Goal: Task Accomplishment & Management: Manage account settings

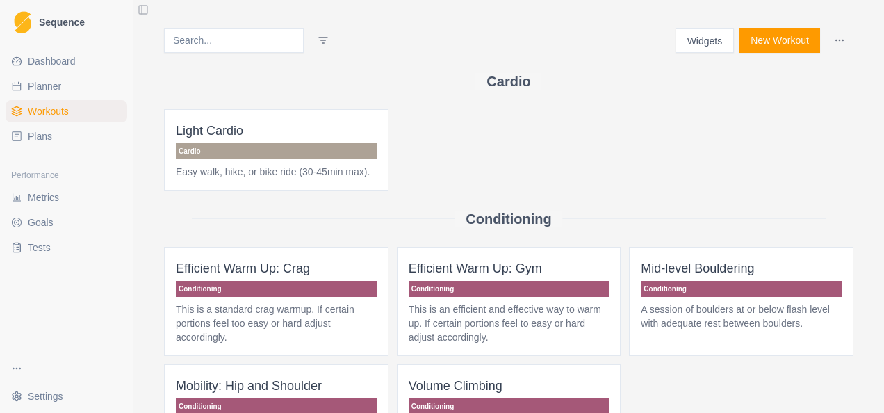
drag, startPoint x: 44, startPoint y: 130, endPoint x: 49, endPoint y: 142, distance: 13.2
click at [44, 130] on span "Plans" at bounding box center [40, 136] width 24 height 14
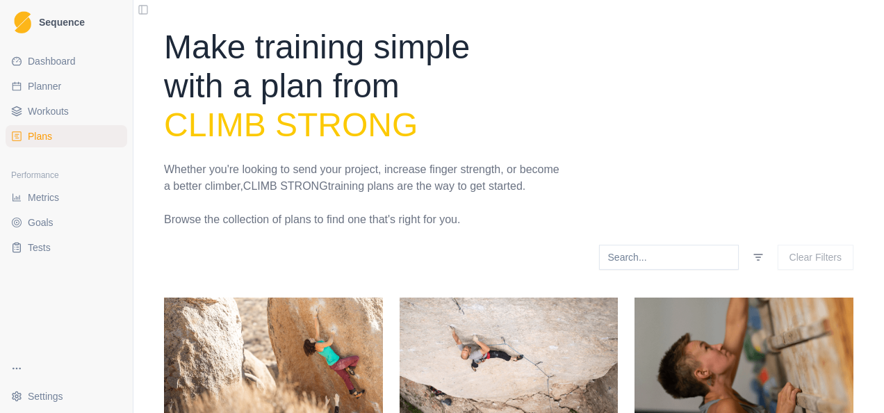
click at [61, 88] on link "Planner" at bounding box center [67, 86] width 122 height 22
select select "month"
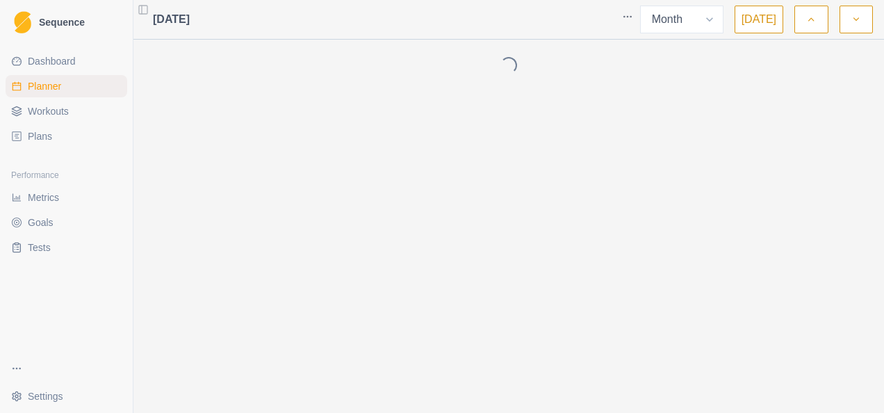
click at [71, 63] on span "Dashboard" at bounding box center [52, 61] width 48 height 14
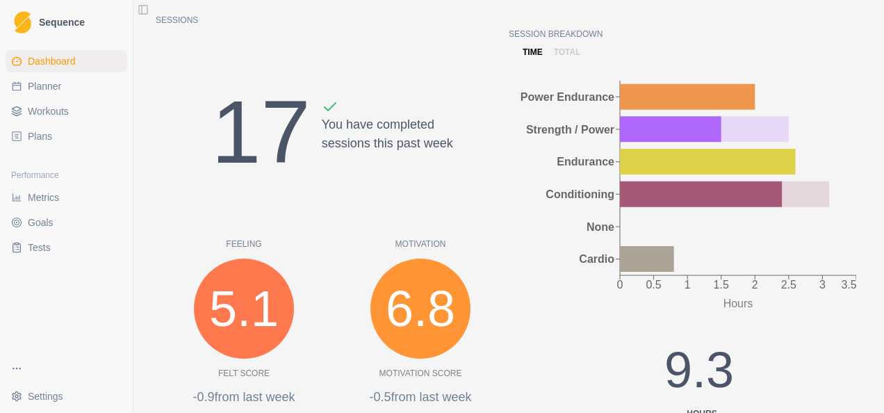
scroll to position [131, 0]
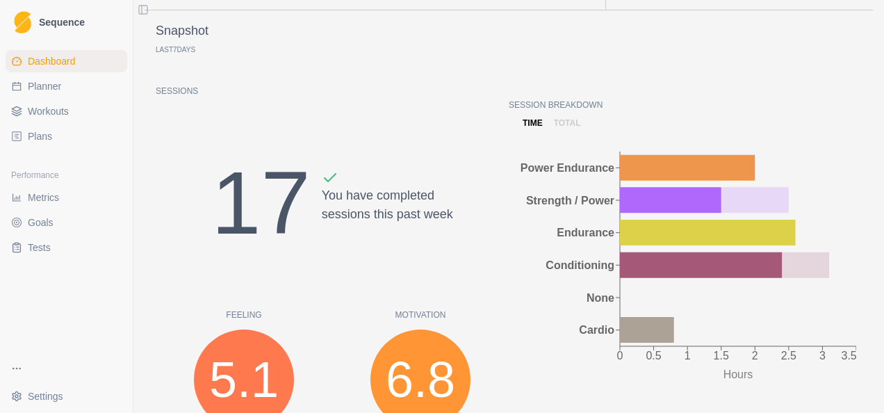
click at [54, 133] on link "Plans" at bounding box center [67, 136] width 122 height 22
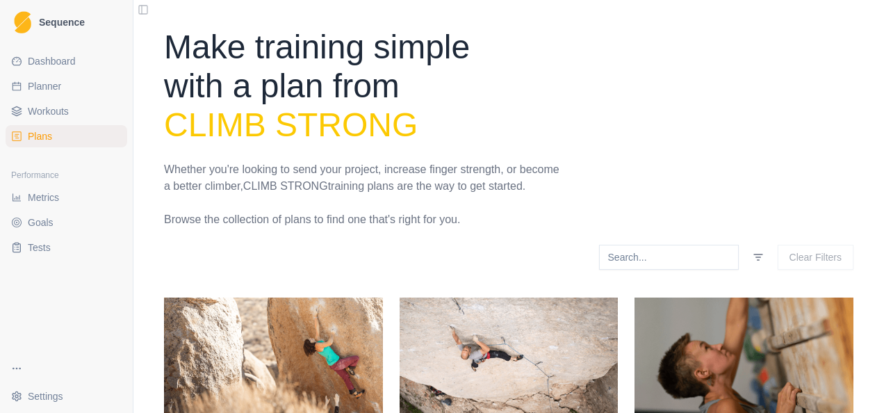
click at [57, 193] on span "Metrics" at bounding box center [43, 197] width 31 height 14
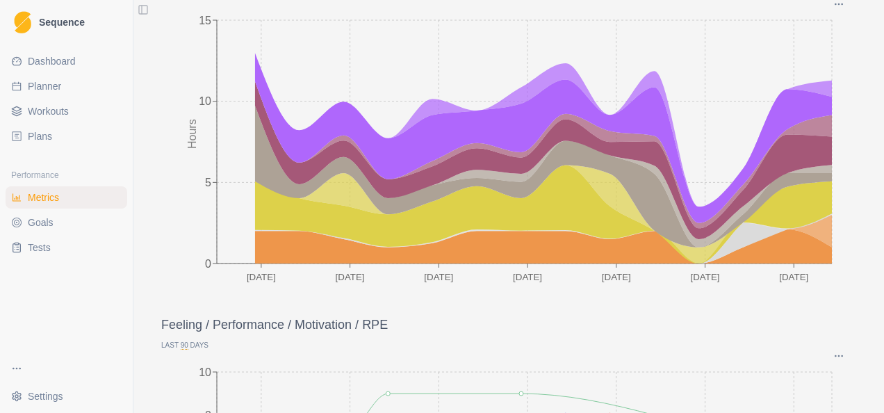
scroll to position [347, 0]
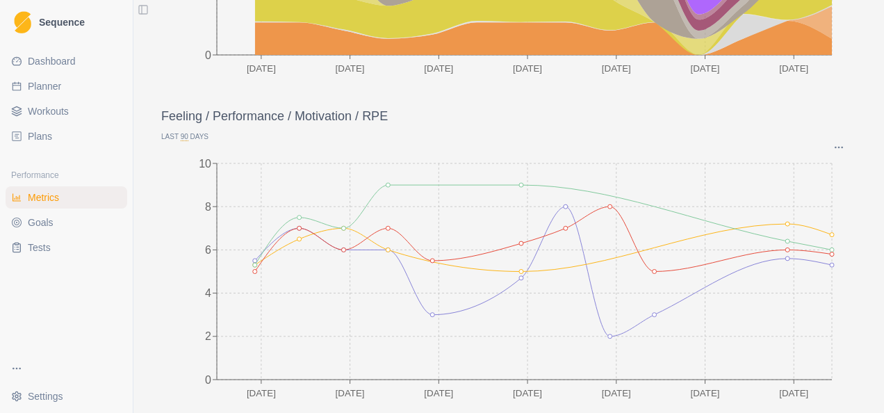
click at [50, 229] on link "Goals" at bounding box center [67, 222] width 122 height 22
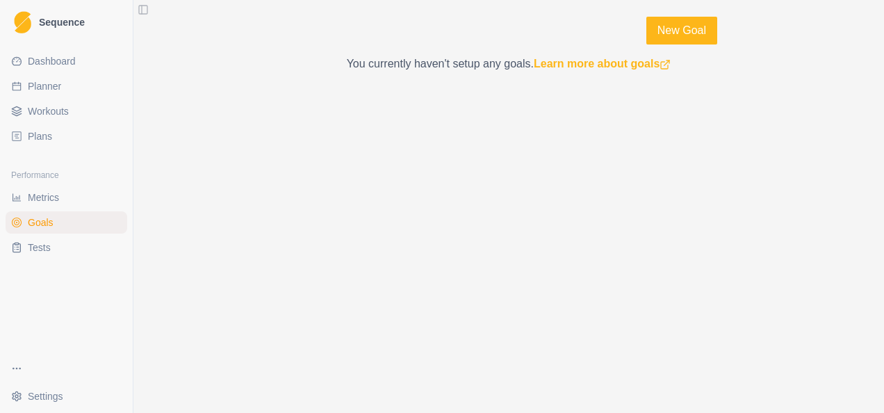
click at [50, 249] on link "Tests" at bounding box center [67, 247] width 122 height 22
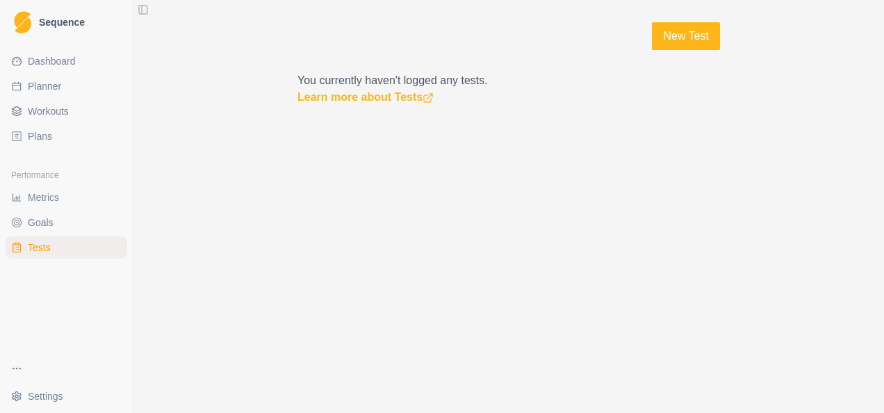
click at [56, 64] on span "Dashboard" at bounding box center [52, 61] width 48 height 14
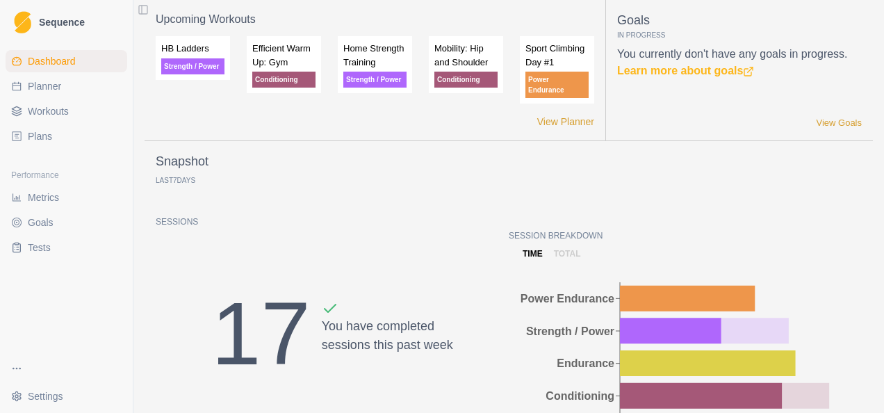
click at [52, 91] on span "Planner" at bounding box center [44, 86] width 33 height 14
select select "month"
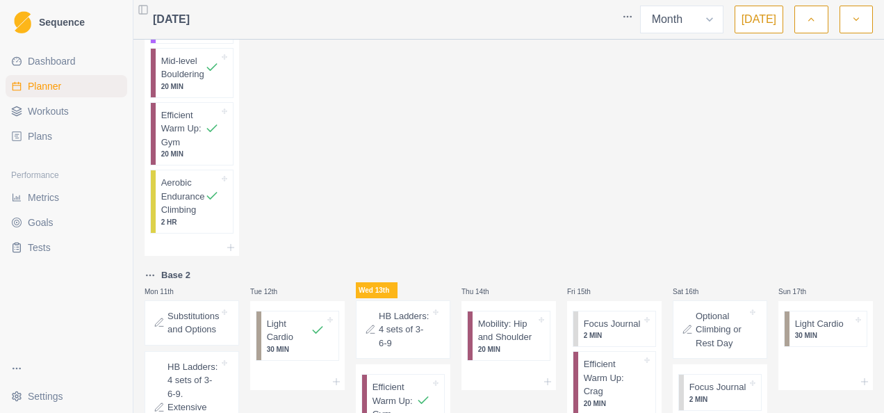
scroll to position [1112, 0]
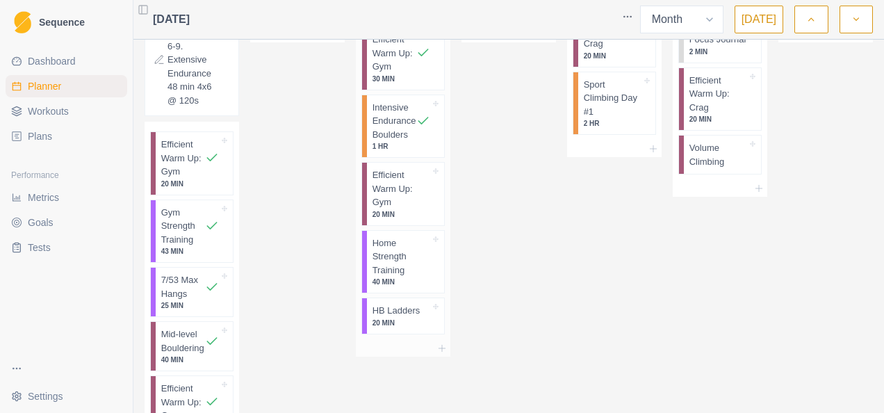
click at [391, 128] on p "Intensive Endurance Boulders" at bounding box center [394, 121] width 44 height 41
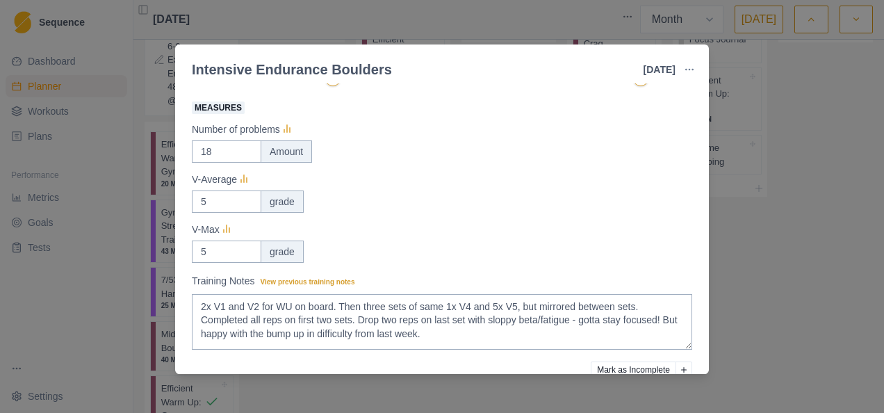
scroll to position [278, 0]
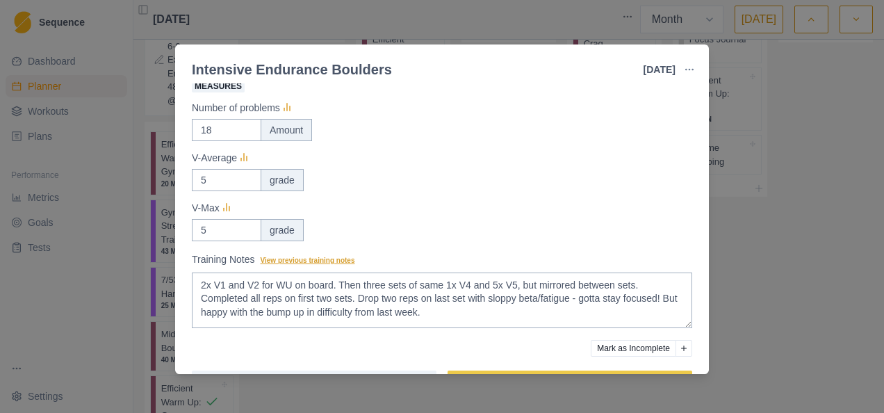
click at [311, 261] on span "View previous training notes" at bounding box center [308, 260] width 95 height 8
click at [311, 272] on textarea "2x V1 and V2 for WU on board. Then three sets of same 1x V4 and 5x V5, but mirr…" at bounding box center [442, 300] width 500 height 56
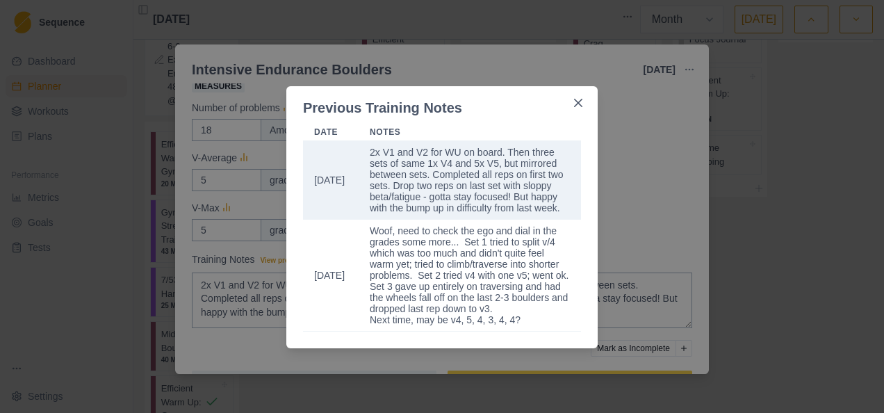
click at [629, 188] on div "Previous Training Notes Date Notes [DATE] 2x V1 and V2 for WU on board. Then th…" at bounding box center [442, 206] width 884 height 413
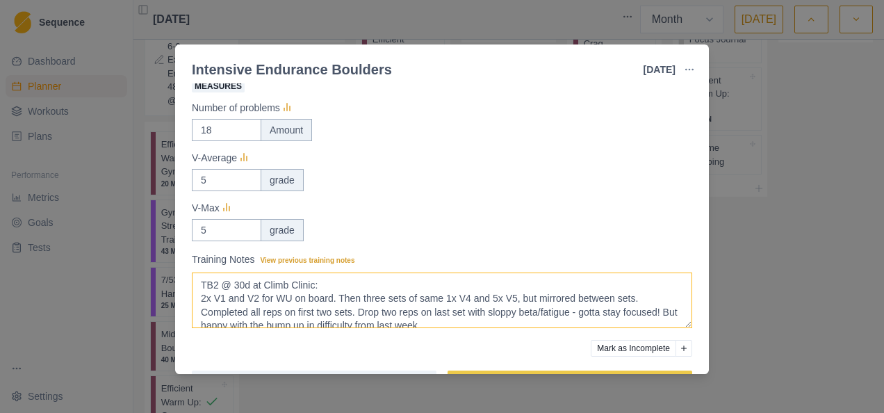
click at [339, 300] on textarea "2x V1 and V2 for WU on board. Then three sets of same 1x V4 and 5x V5, but mirr…" at bounding box center [442, 300] width 500 height 56
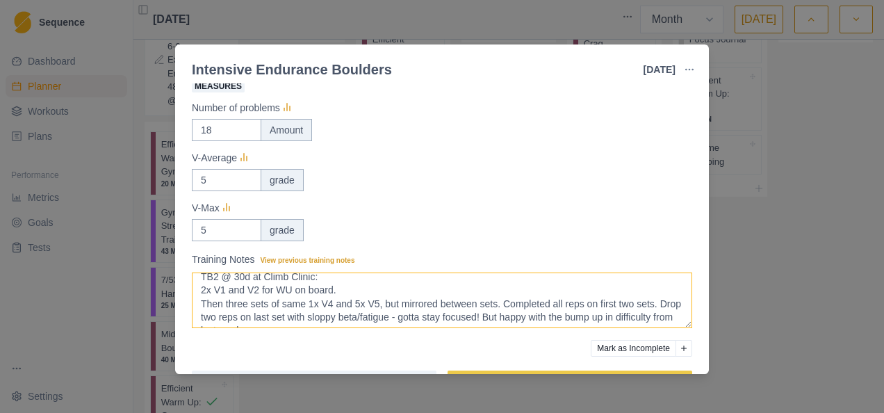
scroll to position [0, 0]
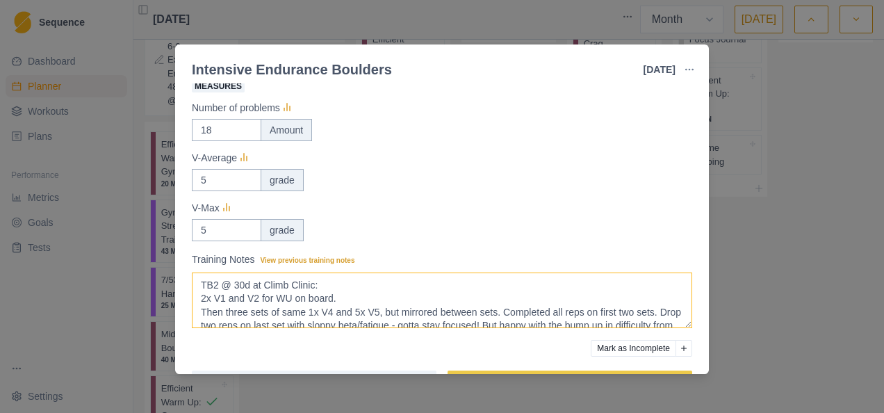
click at [195, 300] on textarea "2x V1 and V2 for WU on board. Then three sets of same 1x V4 and 5x V5, but mirr…" at bounding box center [442, 300] width 500 height 56
click at [199, 313] on textarea "2x V1 and V2 for WU on board. Then three sets of same 1x V4 and 5x V5, but mirr…" at bounding box center [442, 300] width 500 height 56
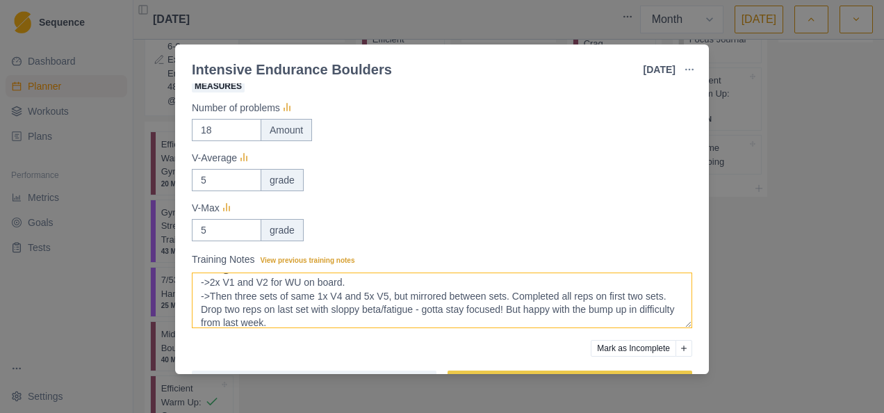
scroll to position [23, 0]
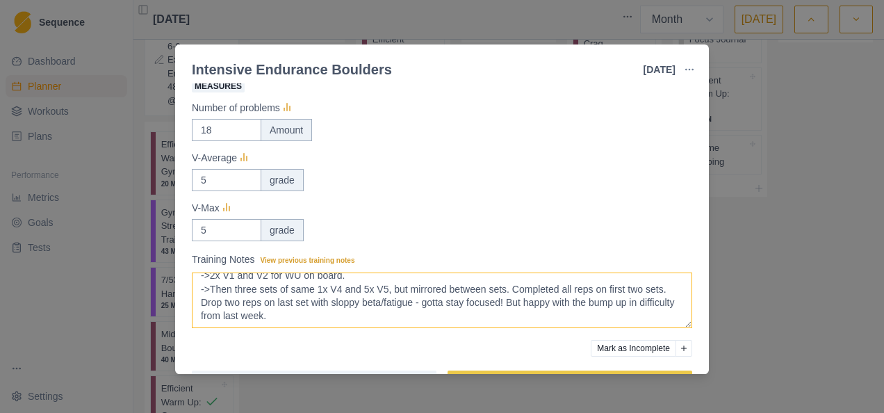
click at [338, 288] on textarea "2x V1 and V2 for WU on board. Then three sets of same 1x V4 and 5x V5, but mirr…" at bounding box center [442, 300] width 500 height 56
click at [362, 290] on textarea "2x V1 and V2 for WU on board. Then three sets of same 1x V4 and 5x V5, but mirr…" at bounding box center [442, 300] width 500 height 56
click at [314, 302] on textarea "2x V1 and V2 for WU on board. Then three sets of same 1x V4 and 5x V5, but mirr…" at bounding box center [442, 300] width 500 height 56
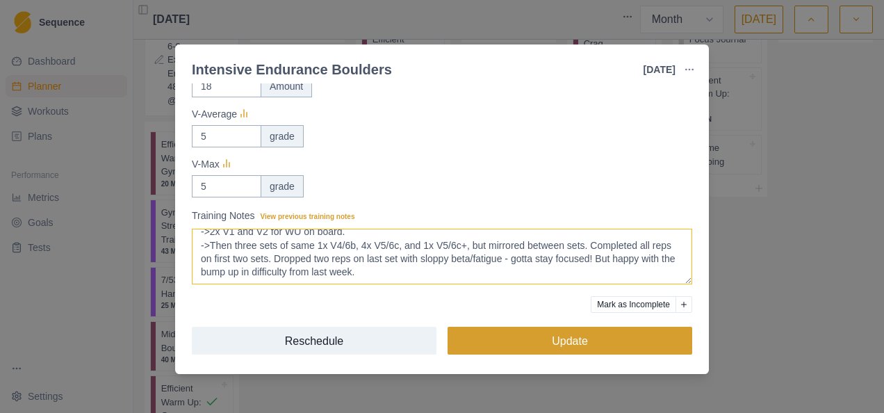
type textarea "TB2 @ 30d at Climb Clinic: ->2x V1 and V2 for WU on board. ->Then three sets of…"
click at [614, 339] on button "Update" at bounding box center [570, 341] width 245 height 28
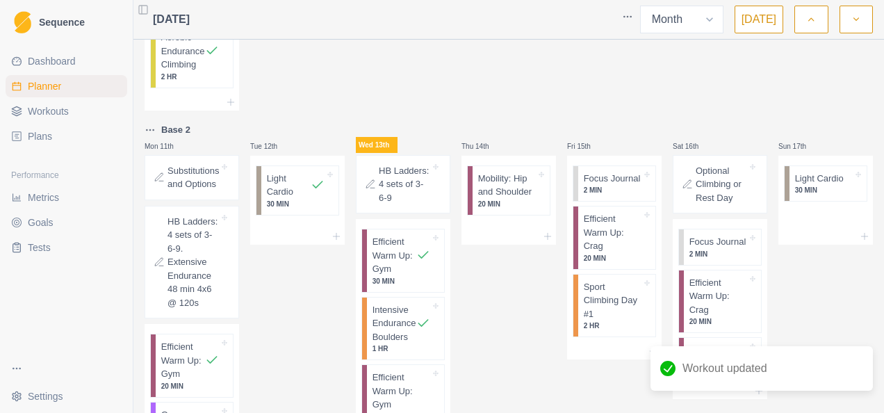
scroll to position [903, 0]
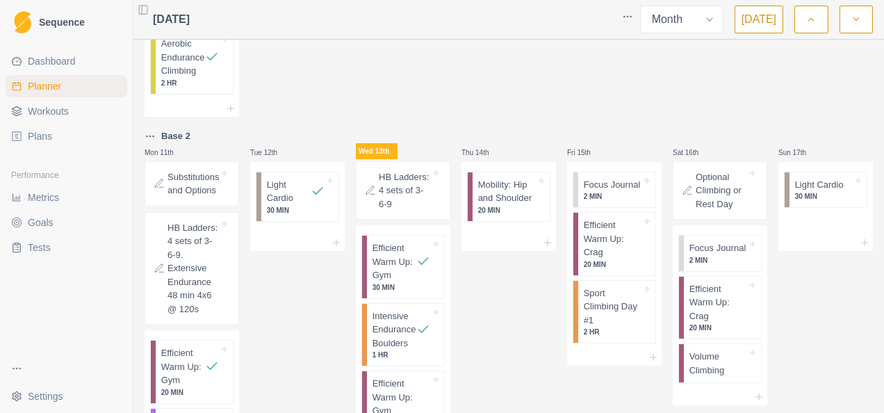
click at [407, 207] on p "HB Ladders: 4 sets of 3-6-9" at bounding box center [404, 190] width 51 height 41
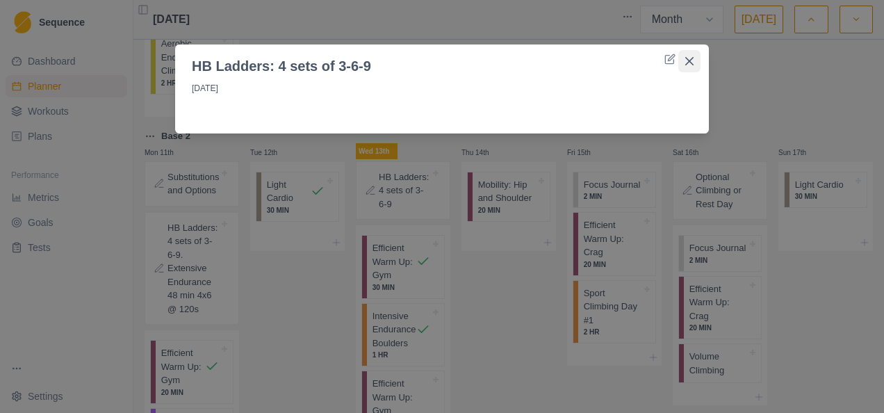
drag, startPoint x: 686, startPoint y: 60, endPoint x: 468, endPoint y: 149, distance: 235.0
click at [687, 60] on icon "Close" at bounding box center [689, 61] width 8 height 8
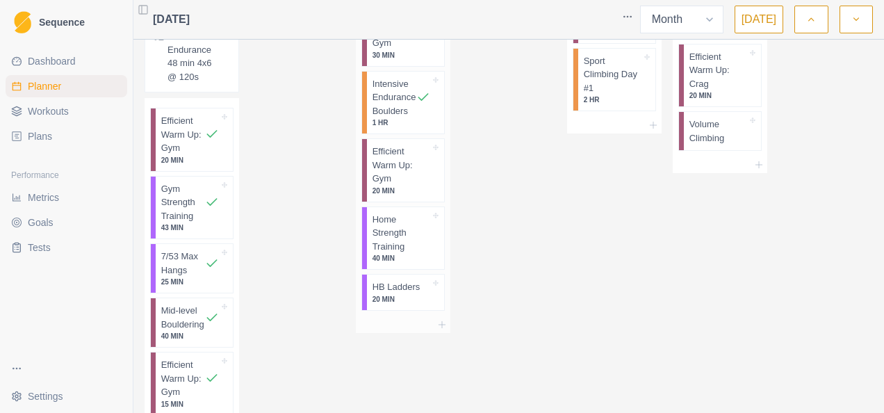
scroll to position [1181, 0]
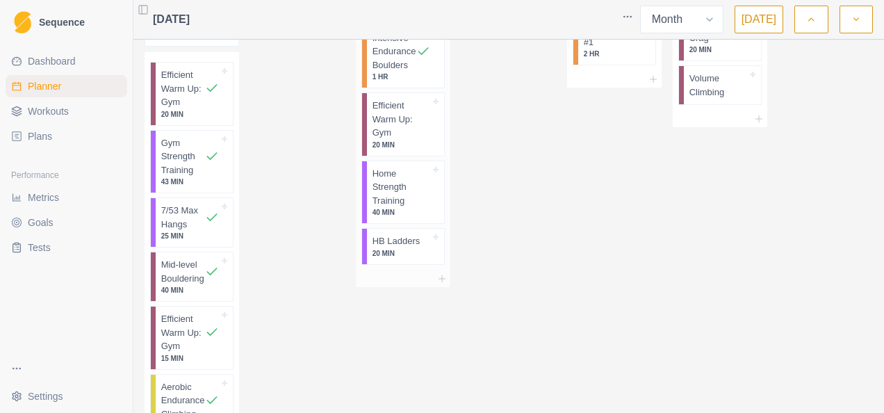
click at [403, 208] on p "Home Strength Training" at bounding box center [401, 187] width 58 height 41
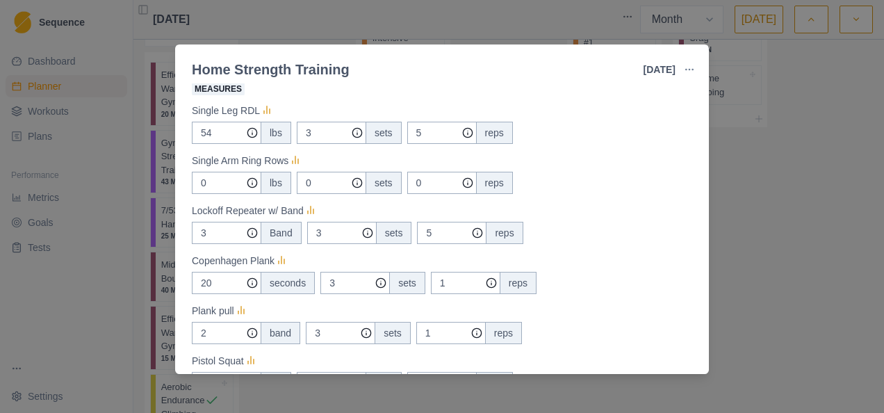
scroll to position [278, 0]
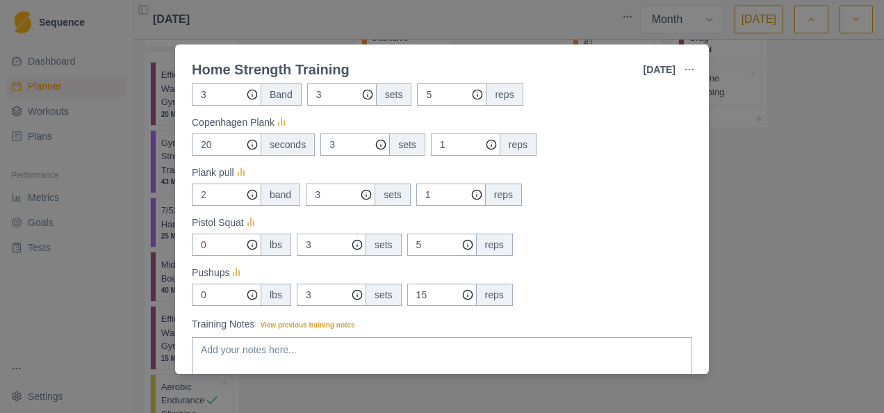
click at [556, 18] on div "Home Strength Training [DATE] Link To Goal View Workout Metrics Edit Original W…" at bounding box center [442, 206] width 884 height 413
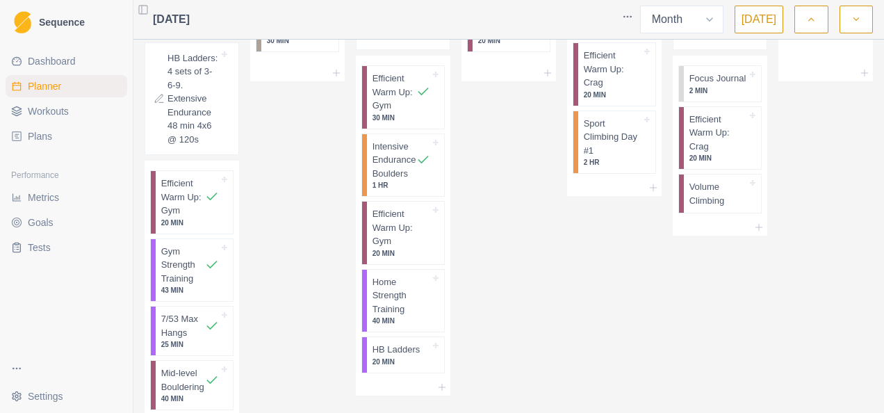
scroll to position [973, 0]
